Goal: Find specific page/section: Find specific page/section

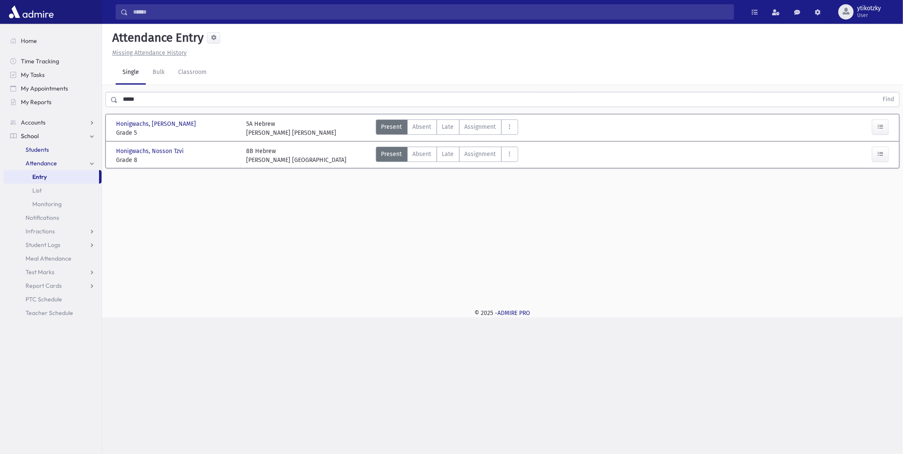
click at [45, 151] on span "Students" at bounding box center [37, 150] width 23 height 8
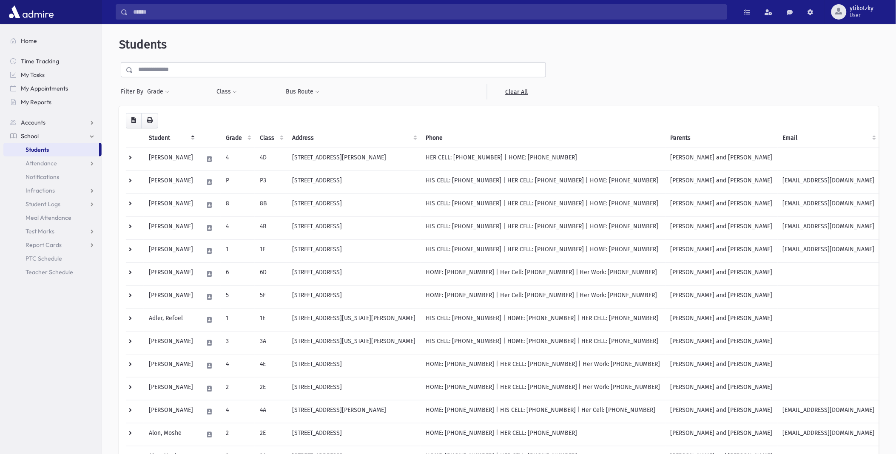
click at [185, 71] on input "text" at bounding box center [339, 69] width 412 height 15
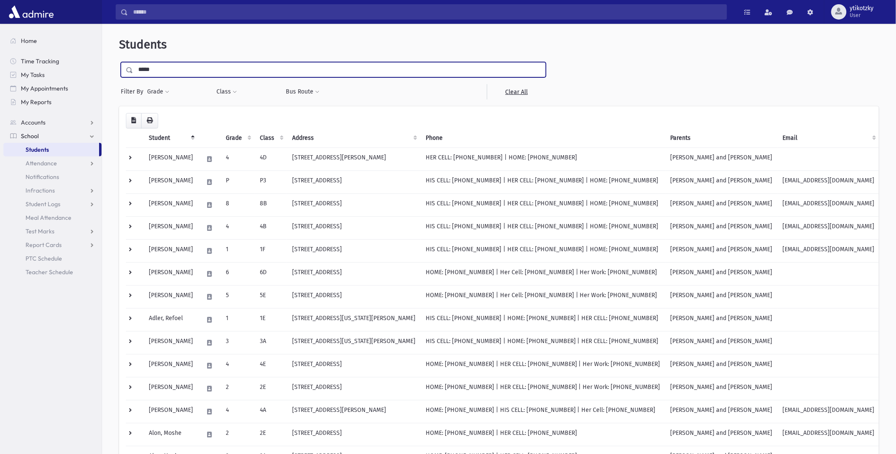
type input "*****"
click at [119, 62] on input "submit" at bounding box center [131, 67] width 24 height 11
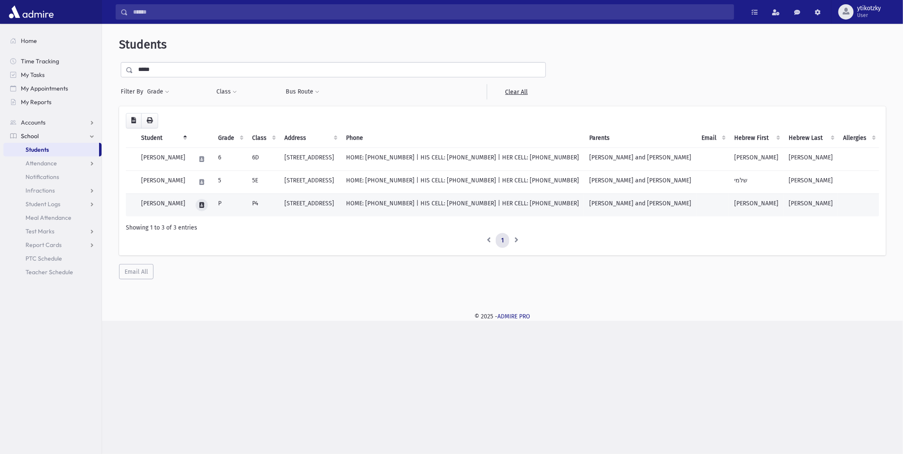
click at [204, 206] on icon at bounding box center [201, 205] width 5 height 6
click at [229, 203] on icon "button" at bounding box center [232, 205] width 7 height 6
click at [342, 269] on div "Loading... Student Grade Class Address Phone Parents Email Hebrew First Hebrew …" at bounding box center [502, 192] width 767 height 173
click at [208, 205] on button at bounding box center [202, 205] width 12 height 12
click at [232, 206] on icon "button" at bounding box center [232, 205] width 7 height 6
